Goal: Task Accomplishment & Management: Use online tool/utility

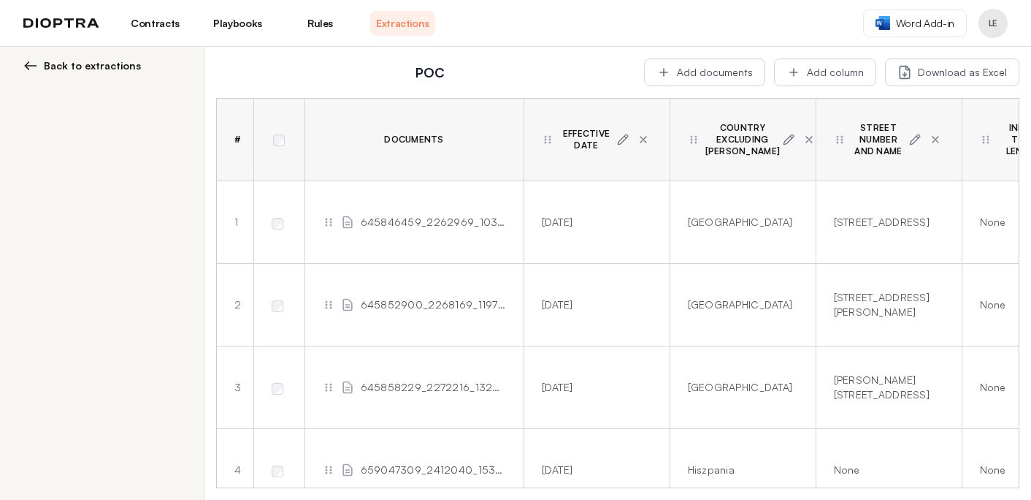
scroll to position [7878, 55]
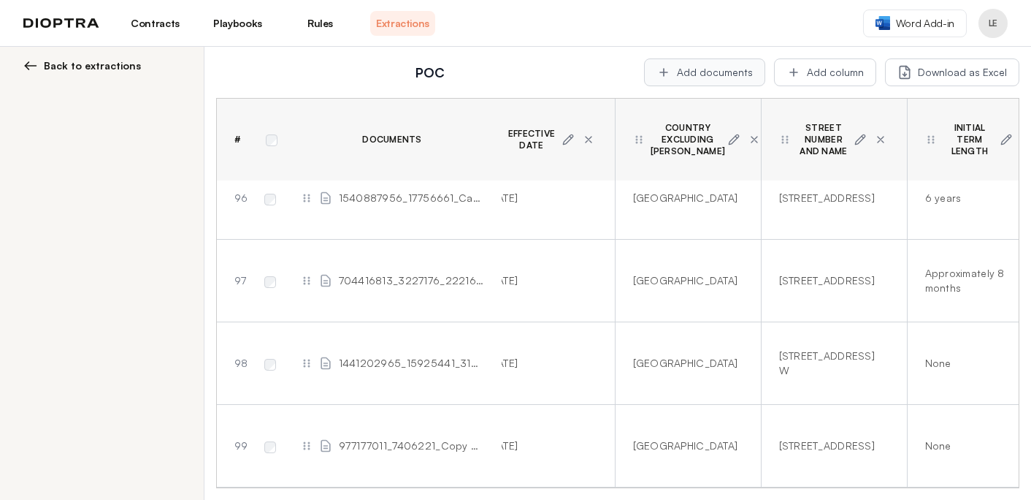
click at [715, 72] on button "Add documents" at bounding box center [704, 72] width 121 height 28
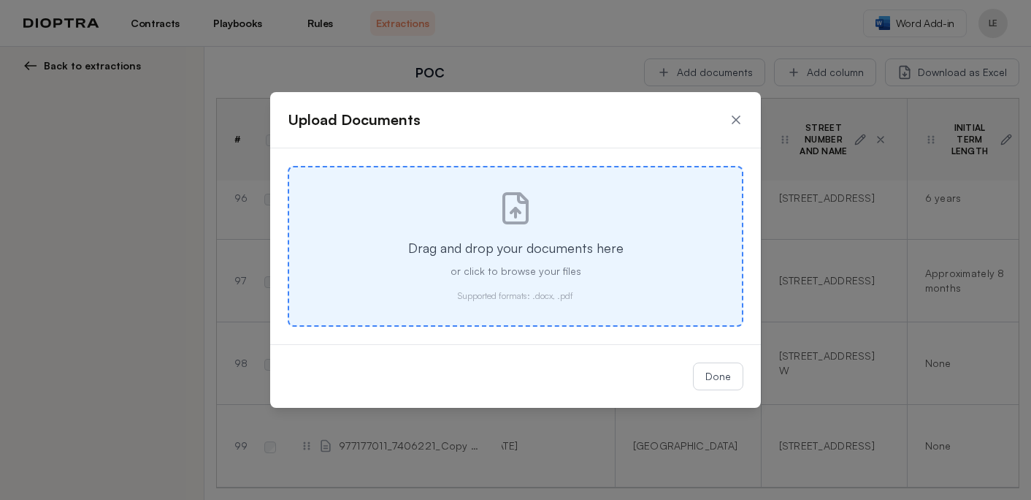
click at [523, 216] on icon at bounding box center [515, 208] width 35 height 35
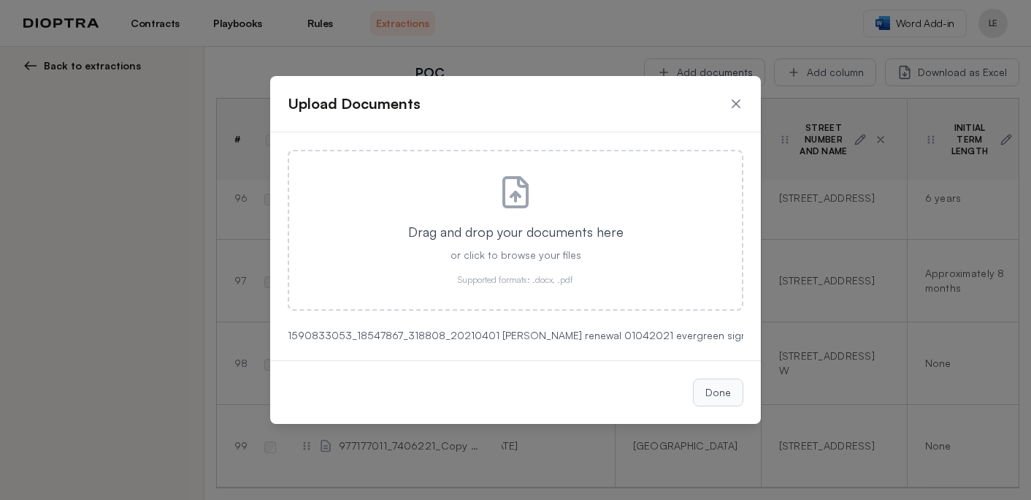
click at [714, 394] on button "Done" at bounding box center [718, 392] width 50 height 28
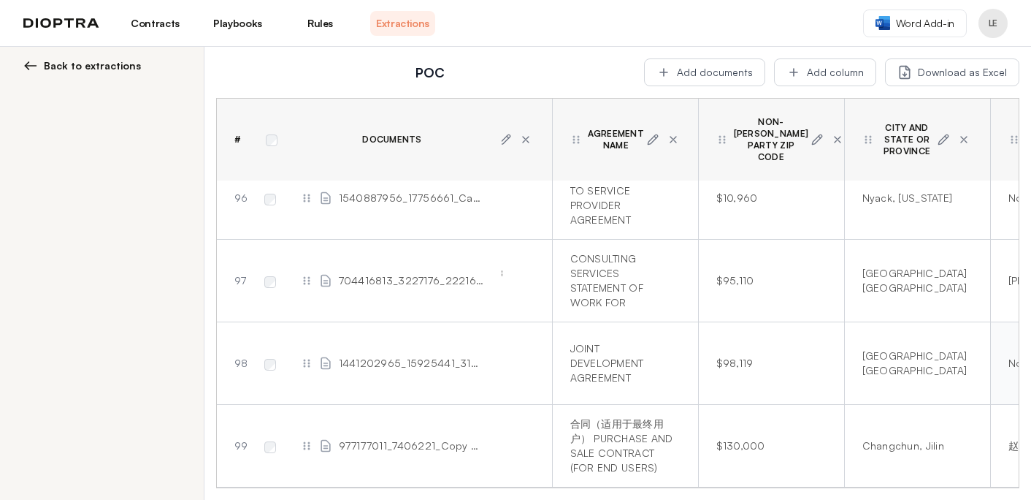
scroll to position [7878, 0]
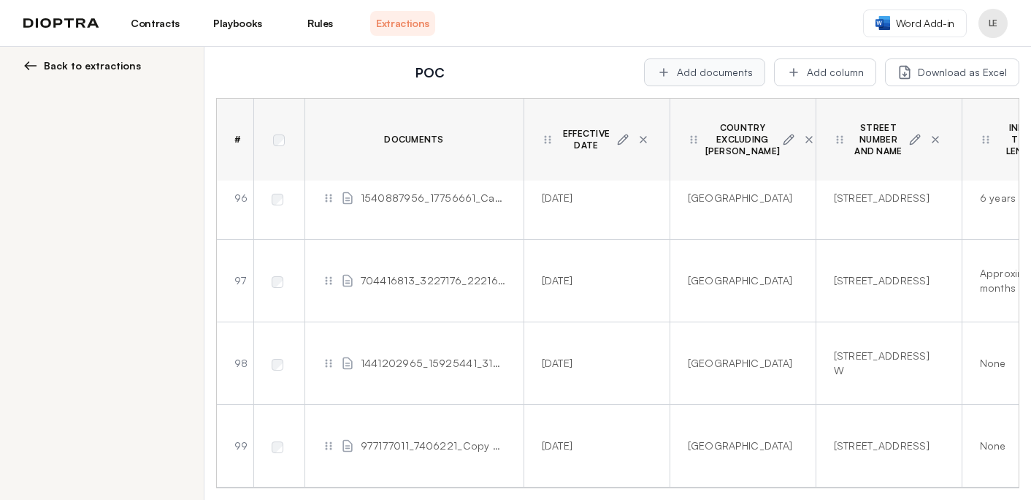
click at [707, 69] on button "Add documents" at bounding box center [704, 72] width 121 height 28
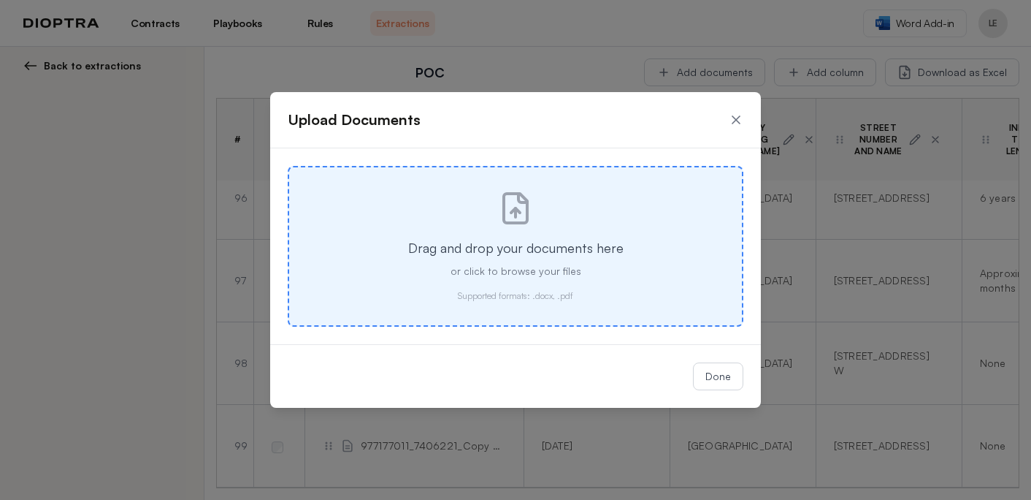
click at [526, 232] on div "Drag and drop your documents here or click to browse your files Supported forma…" at bounding box center [516, 246] width 456 height 161
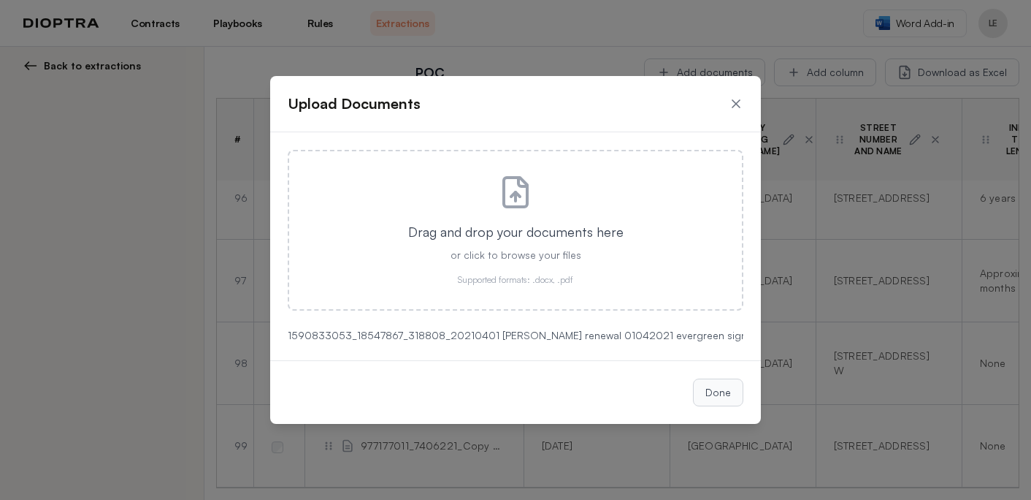
click at [723, 390] on button "Done" at bounding box center [718, 392] width 50 height 28
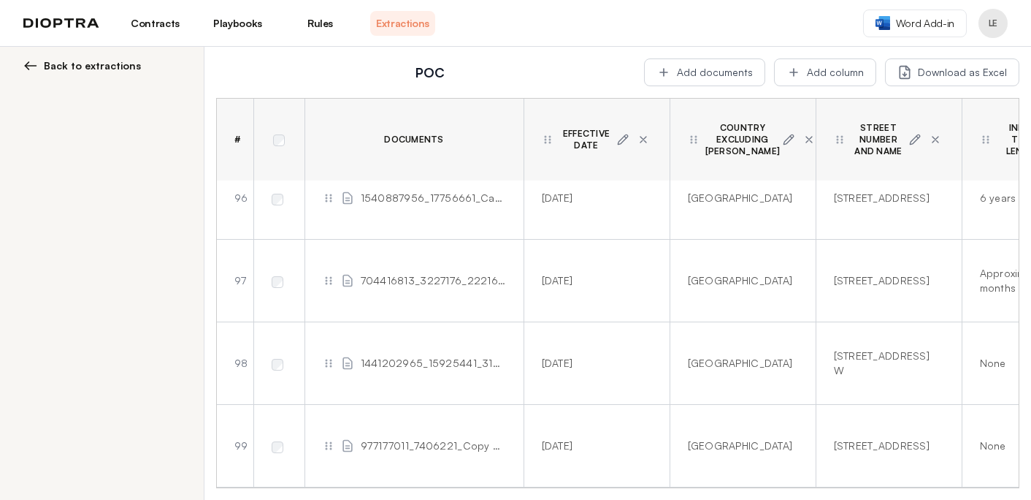
click at [101, 65] on span "Back to extractions" at bounding box center [92, 65] width 97 height 15
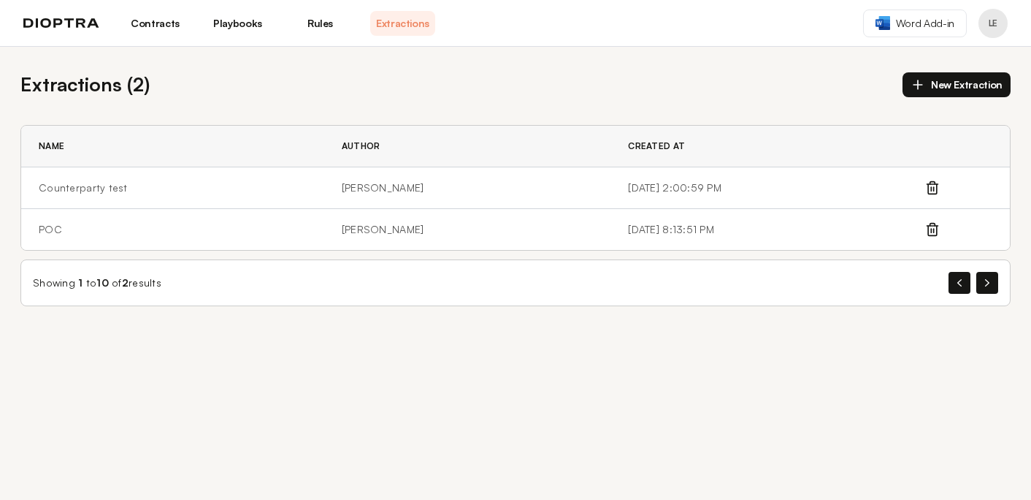
click at [983, 88] on button "New Extraction" at bounding box center [957, 84] width 108 height 25
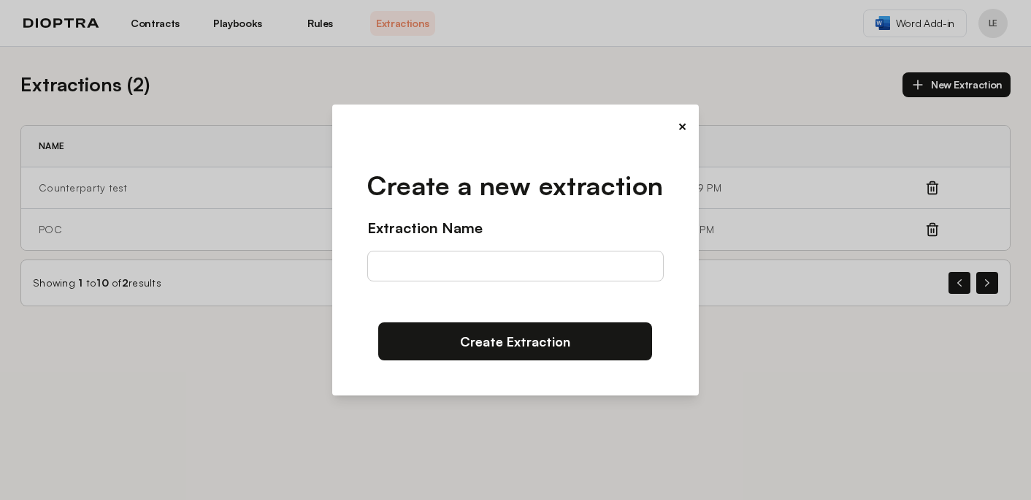
click at [685, 126] on button "×" at bounding box center [682, 126] width 9 height 20
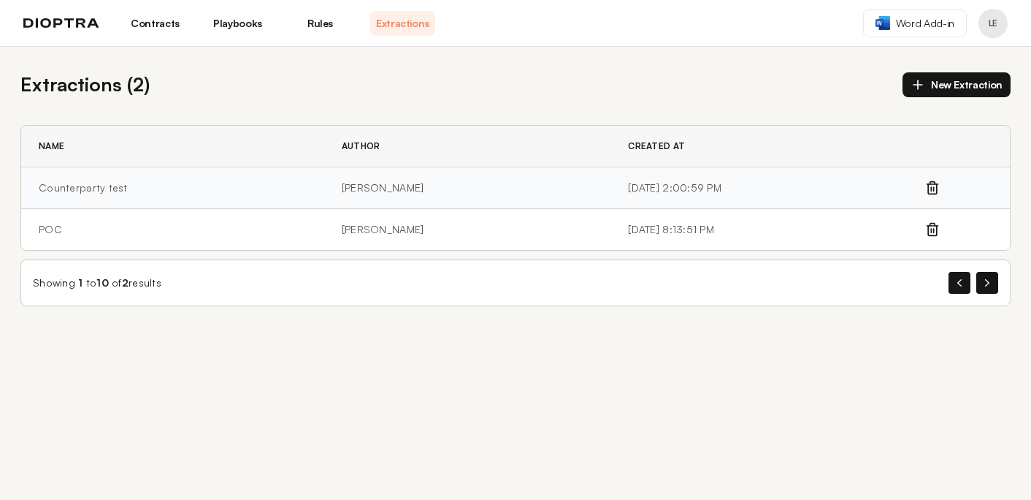
click at [85, 197] on td "Counterparty test" at bounding box center [172, 188] width 303 height 42
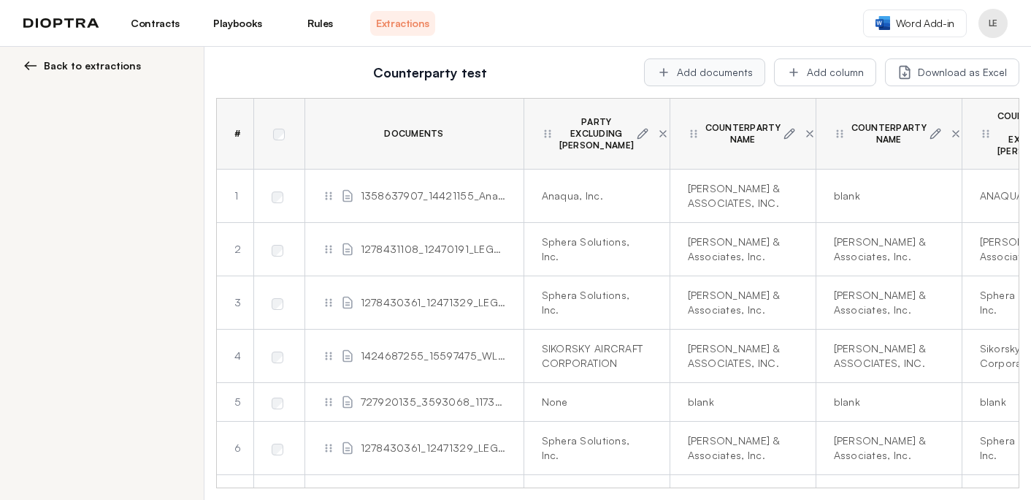
click at [750, 71] on button "Add documents" at bounding box center [704, 72] width 121 height 28
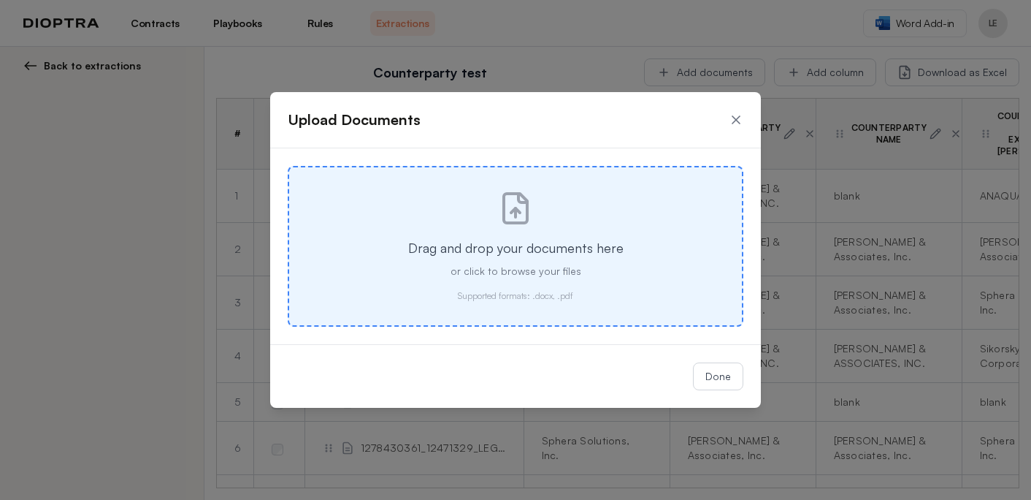
click at [588, 231] on div "Drag and drop your documents here or click to browse your files Supported forma…" at bounding box center [516, 246] width 456 height 161
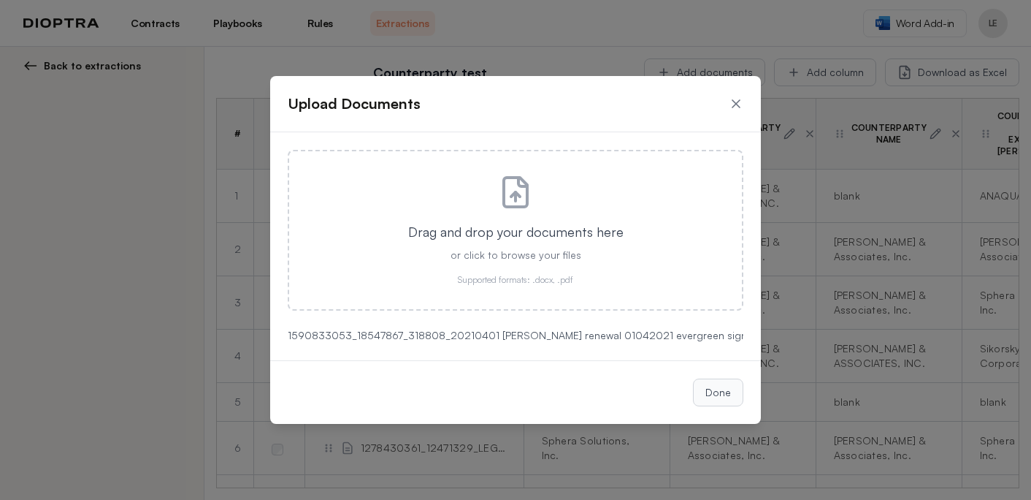
click at [735, 388] on button "Done" at bounding box center [718, 392] width 50 height 28
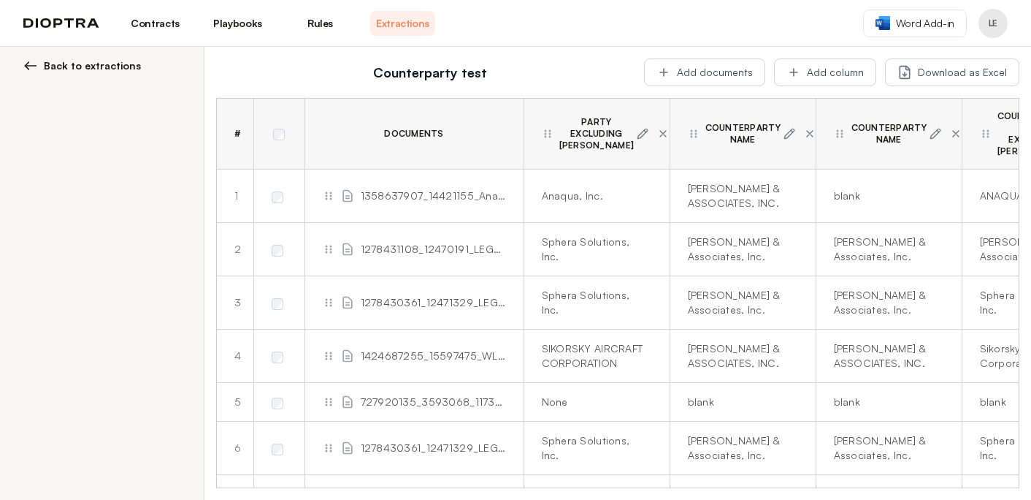
scroll to position [157, 0]
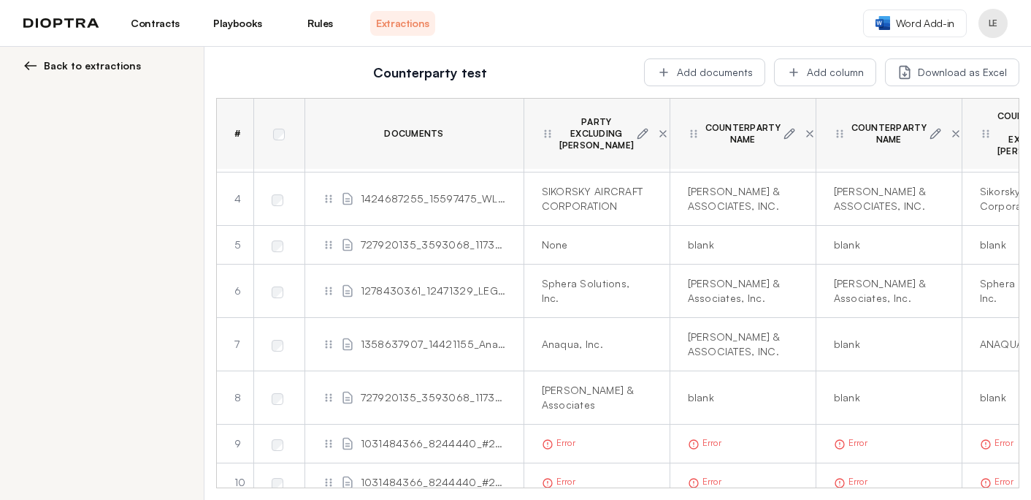
click at [448, 436] on span "1031484366_8244440_#277575 (2) Lovepac CM agreement copy A.pdf" at bounding box center [433, 443] width 145 height 15
click at [446, 436] on span "1031484366_8244440_#277575 (2) Lovepac CM agreement copy A.pdf" at bounding box center [433, 443] width 145 height 15
